Goal: Navigation & Orientation: Go to known website

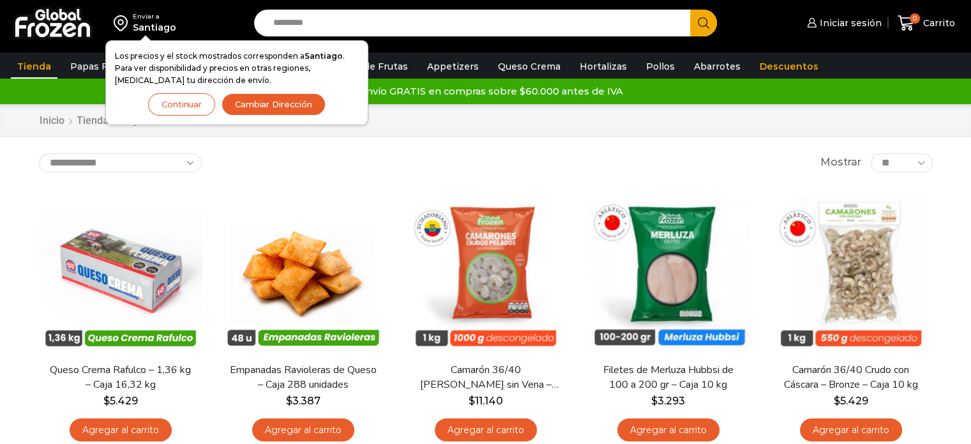
click at [190, 102] on button "Continuar" at bounding box center [181, 104] width 67 height 22
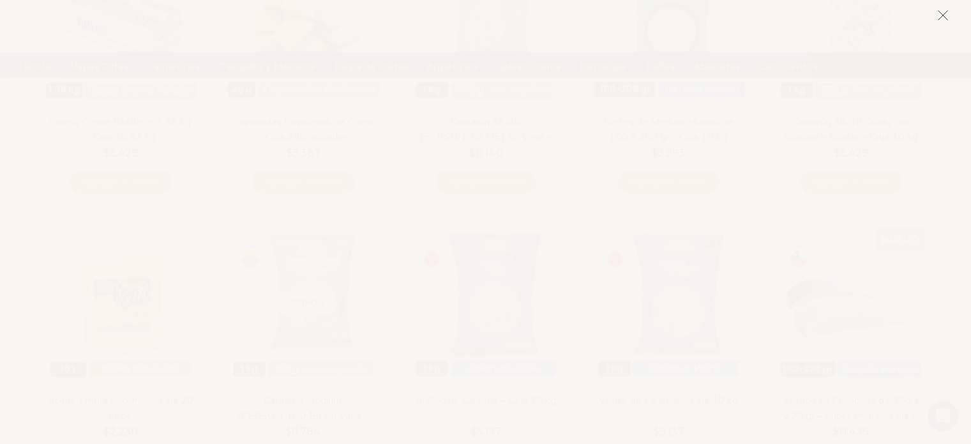
scroll to position [319, 0]
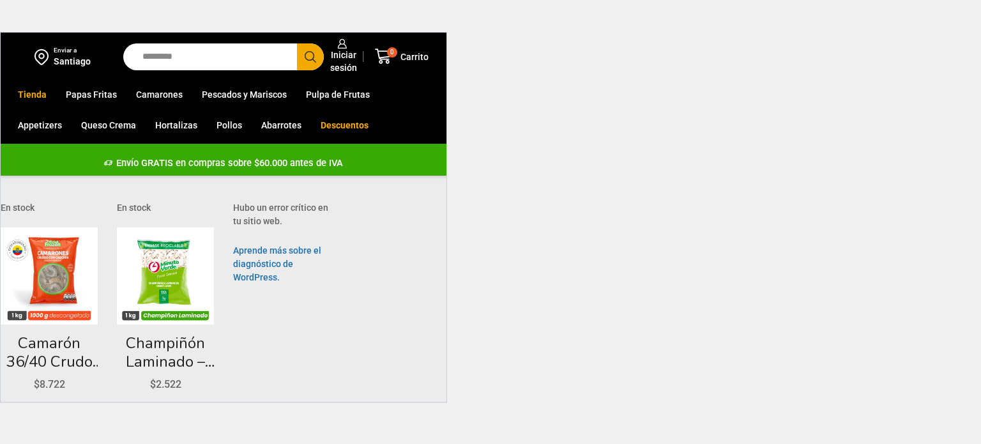
click at [572, 179] on html "WordPress WooCommerce Themes Enviar a [GEOGRAPHIC_DATA] Search input Search Ini…" at bounding box center [490, 201] width 981 height 402
